Goal: Find specific page/section: Find specific page/section

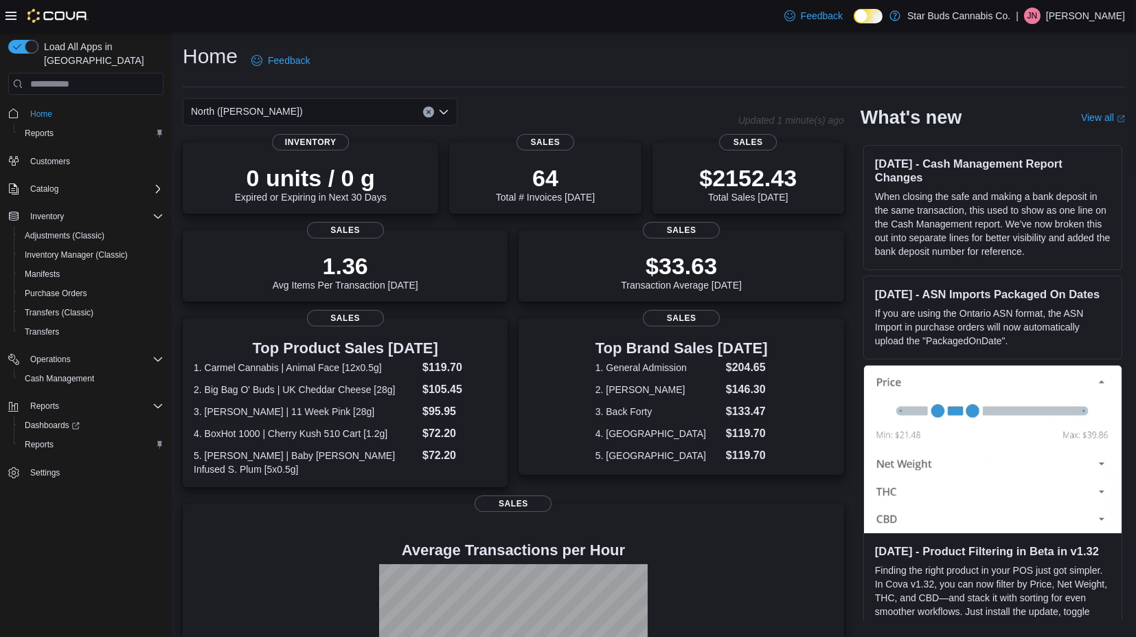
click at [442, 111] on icon "Open list of options" at bounding box center [443, 111] width 11 height 11
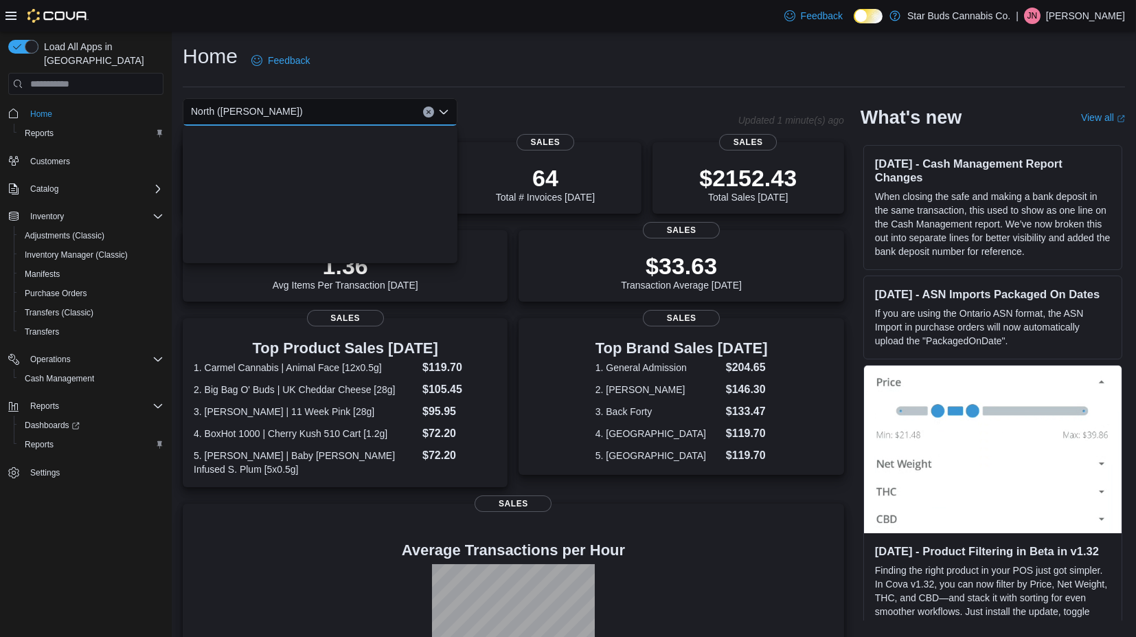
scroll to position [300, 0]
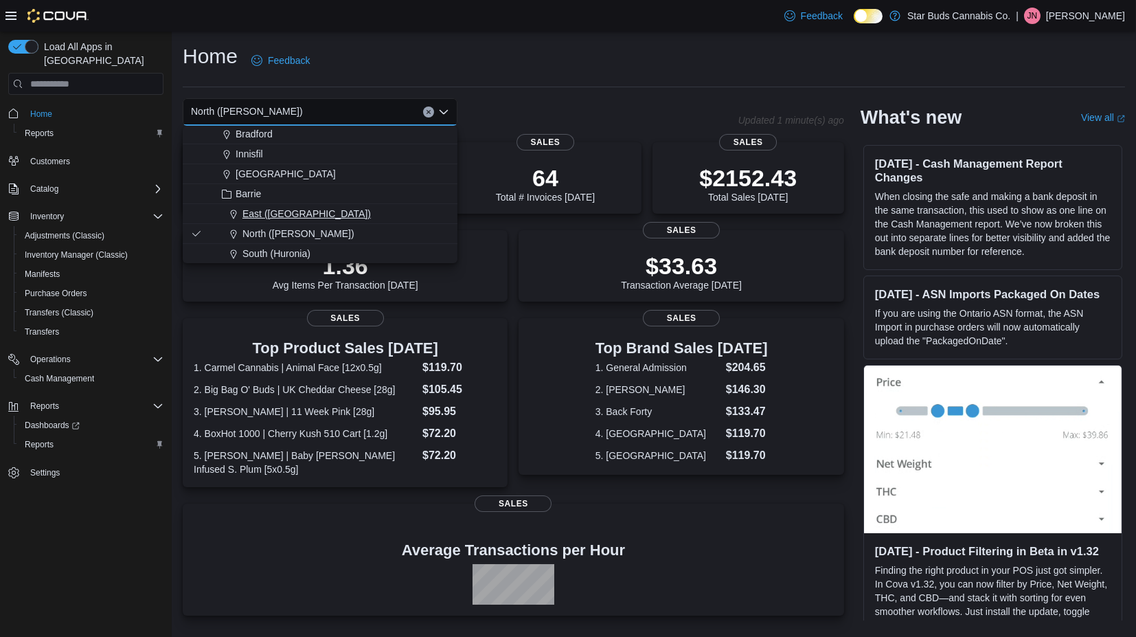
click at [277, 207] on span "East (Grove)" at bounding box center [307, 214] width 128 height 14
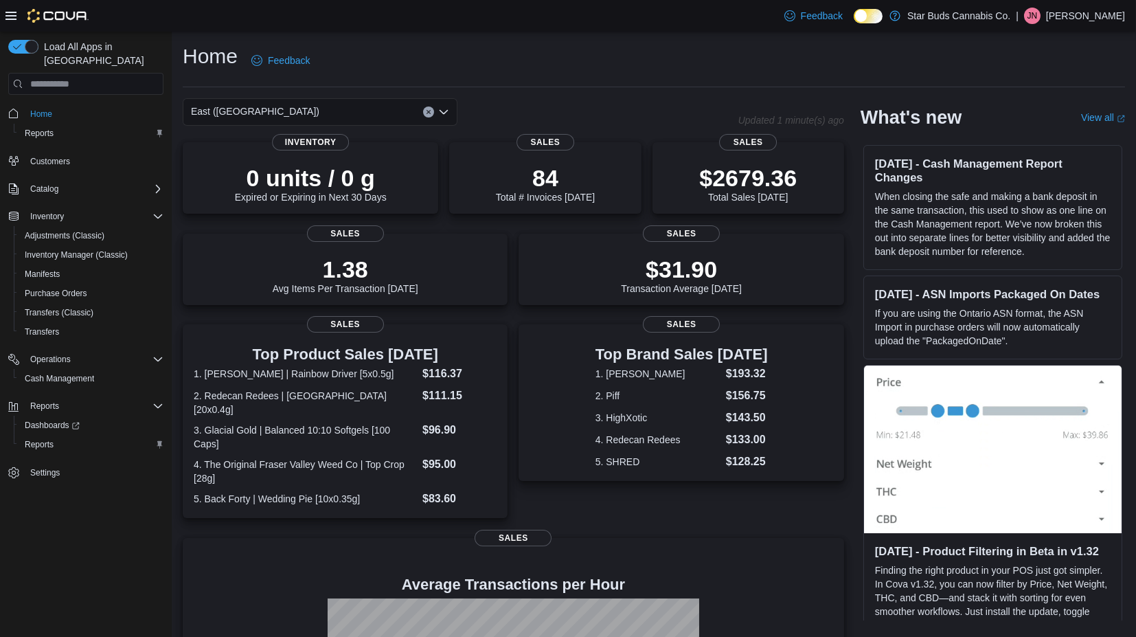
click at [442, 111] on icon "Open list of options" at bounding box center [444, 112] width 8 height 4
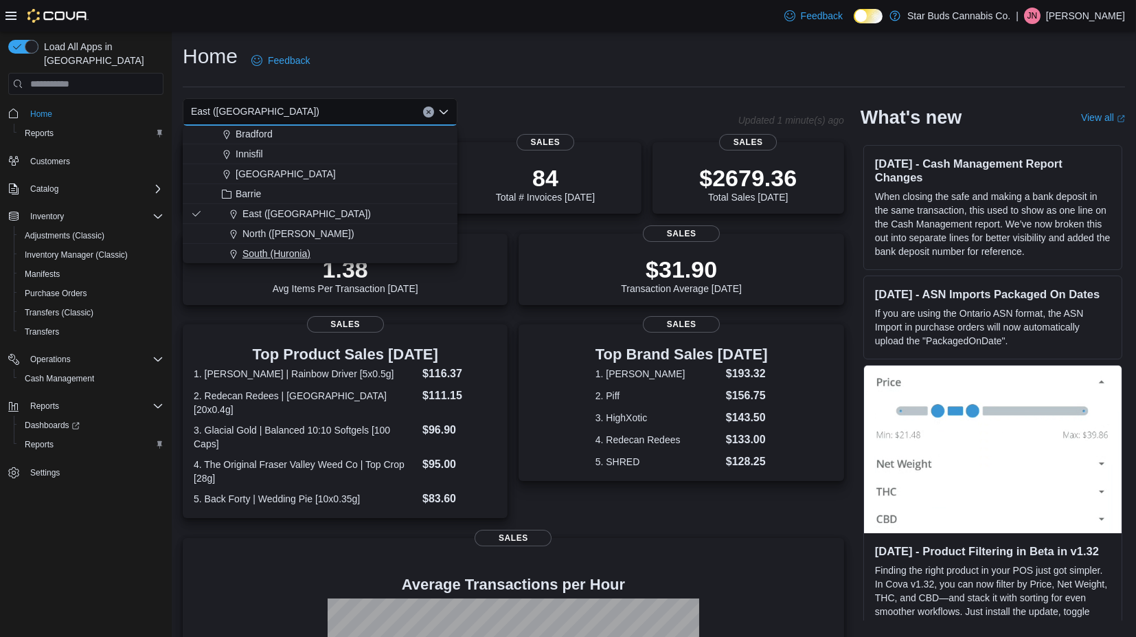
click at [295, 252] on span "South (Huronia)" at bounding box center [277, 254] width 68 height 14
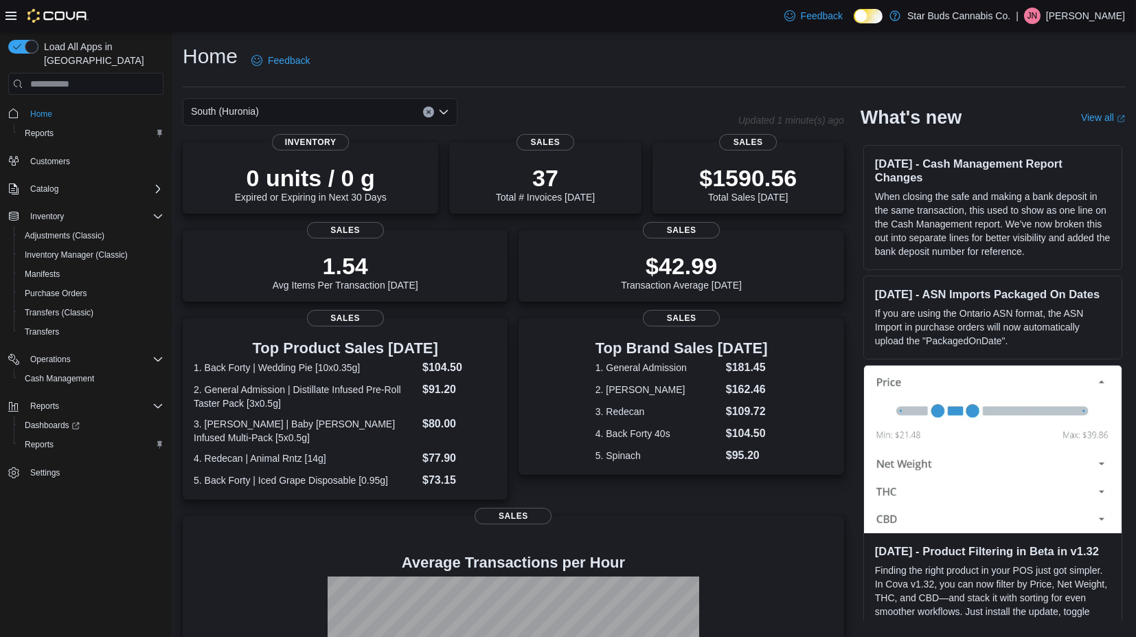
click at [438, 111] on div "South (Huronia) Combo box. Selected. South (Huronia). Press Backspace to delete…" at bounding box center [320, 111] width 275 height 27
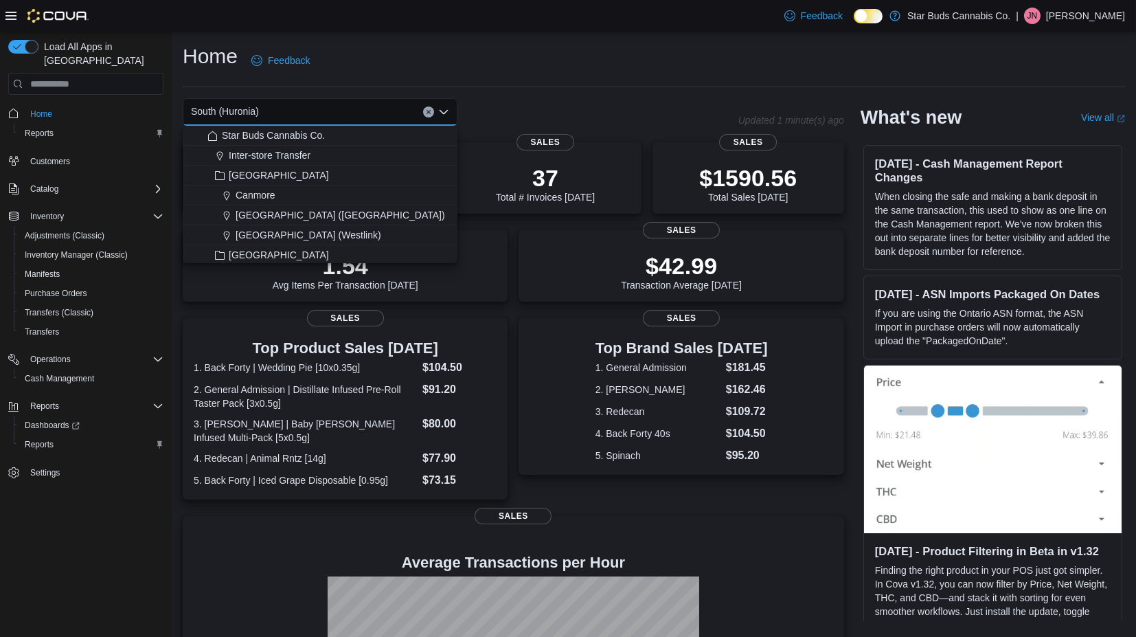
click at [445, 111] on icon "Close list of options" at bounding box center [443, 111] width 11 height 11
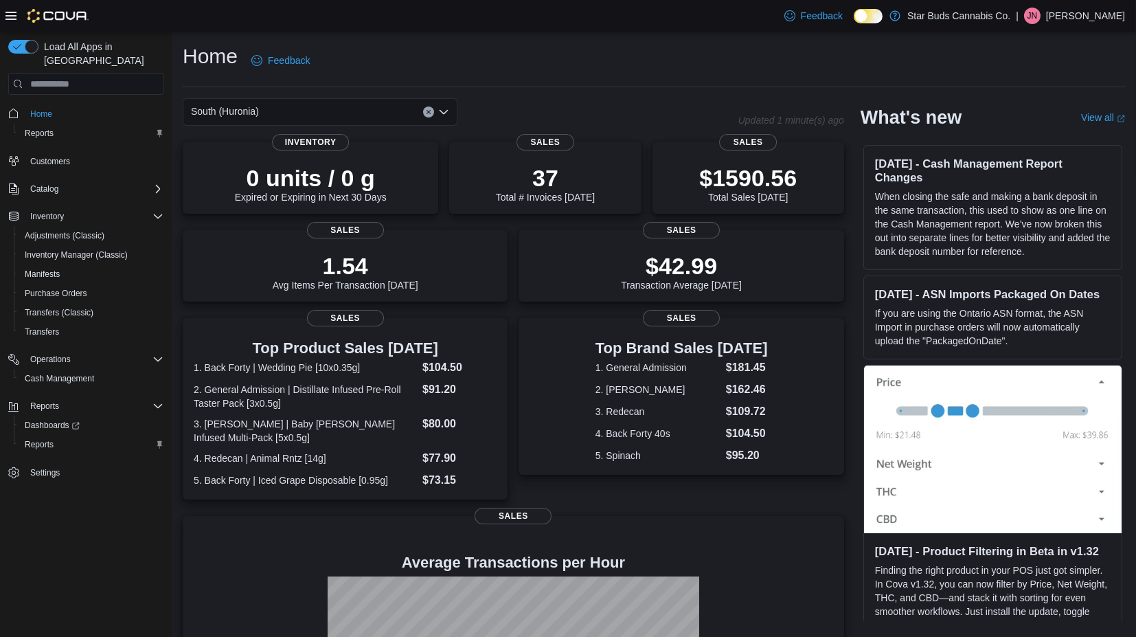
click at [445, 111] on icon "Open list of options" at bounding box center [443, 111] width 11 height 11
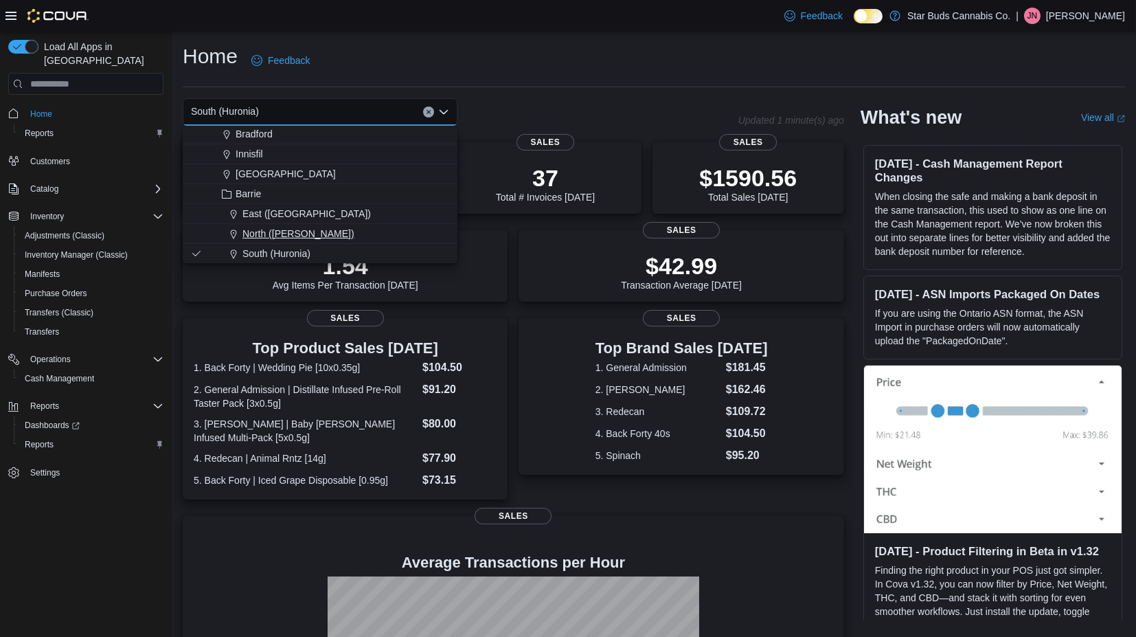
click at [299, 233] on span "North ([PERSON_NAME])" at bounding box center [299, 234] width 112 height 14
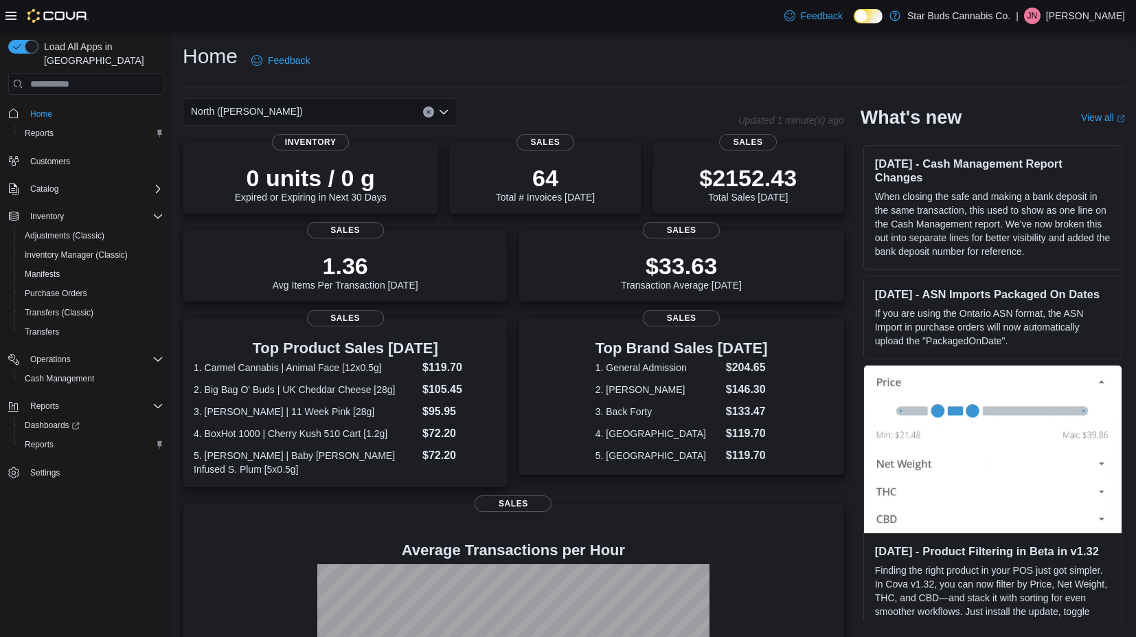
click at [602, 67] on div "Home Feedback" at bounding box center [654, 61] width 943 height 36
